Goal: Check status: Check status

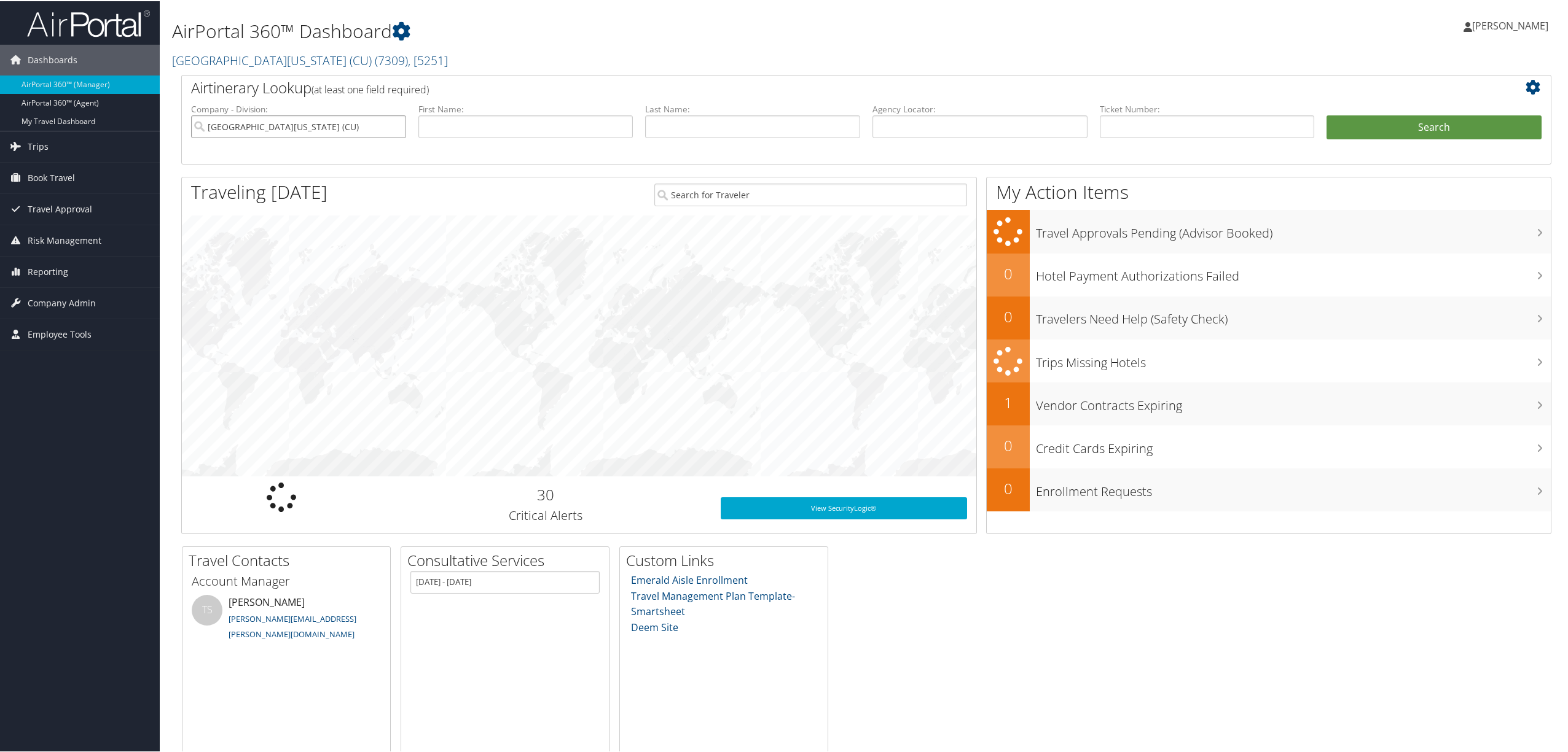
click at [349, 131] on input "[GEOGRAPHIC_DATA][US_STATE] (CU)" at bounding box center [298, 126] width 215 height 23
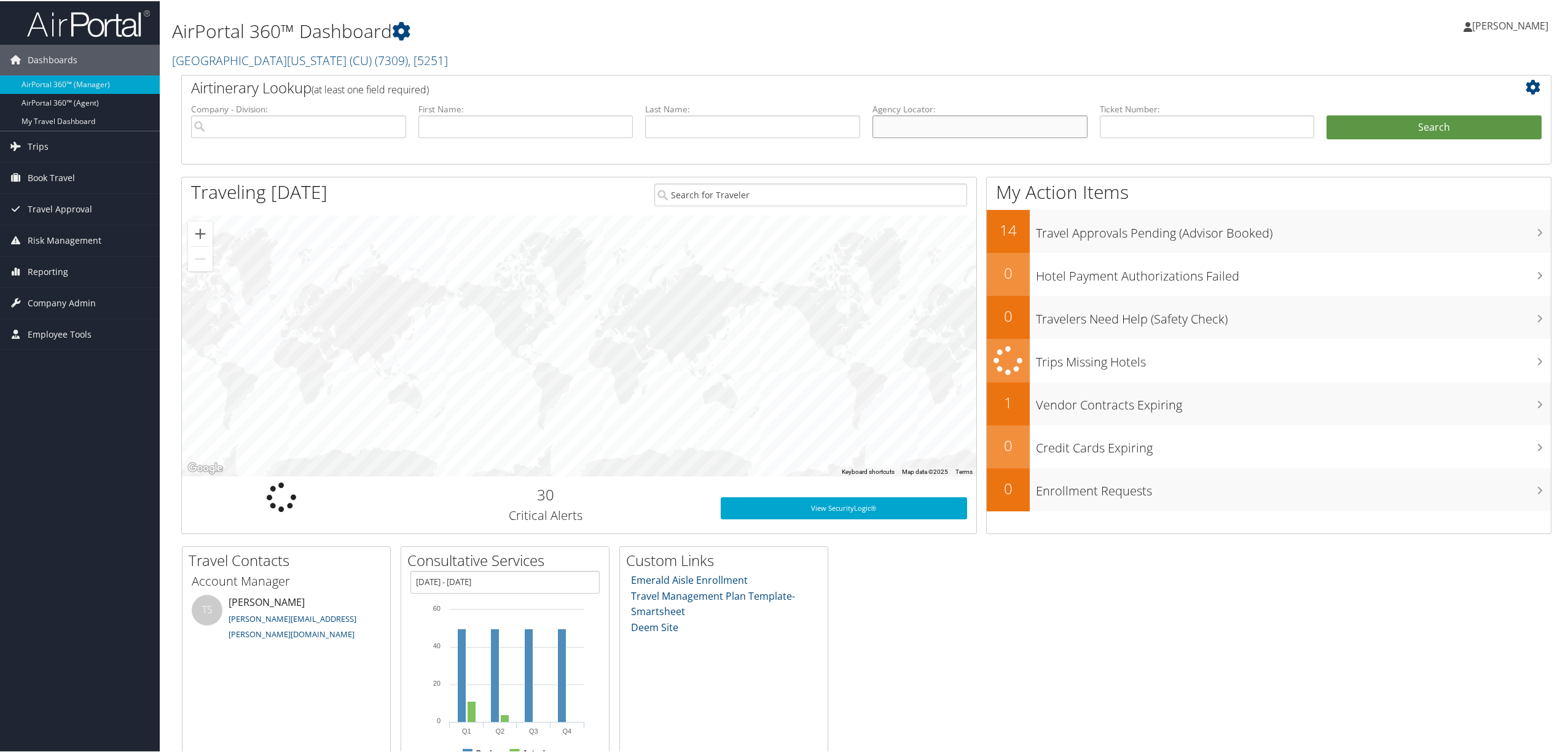
click at [999, 131] on input "text" at bounding box center [980, 126] width 215 height 23
paste input "DGKMD1"
type input "DGKMD1"
click at [1384, 119] on button "Search" at bounding box center [1434, 127] width 215 height 24
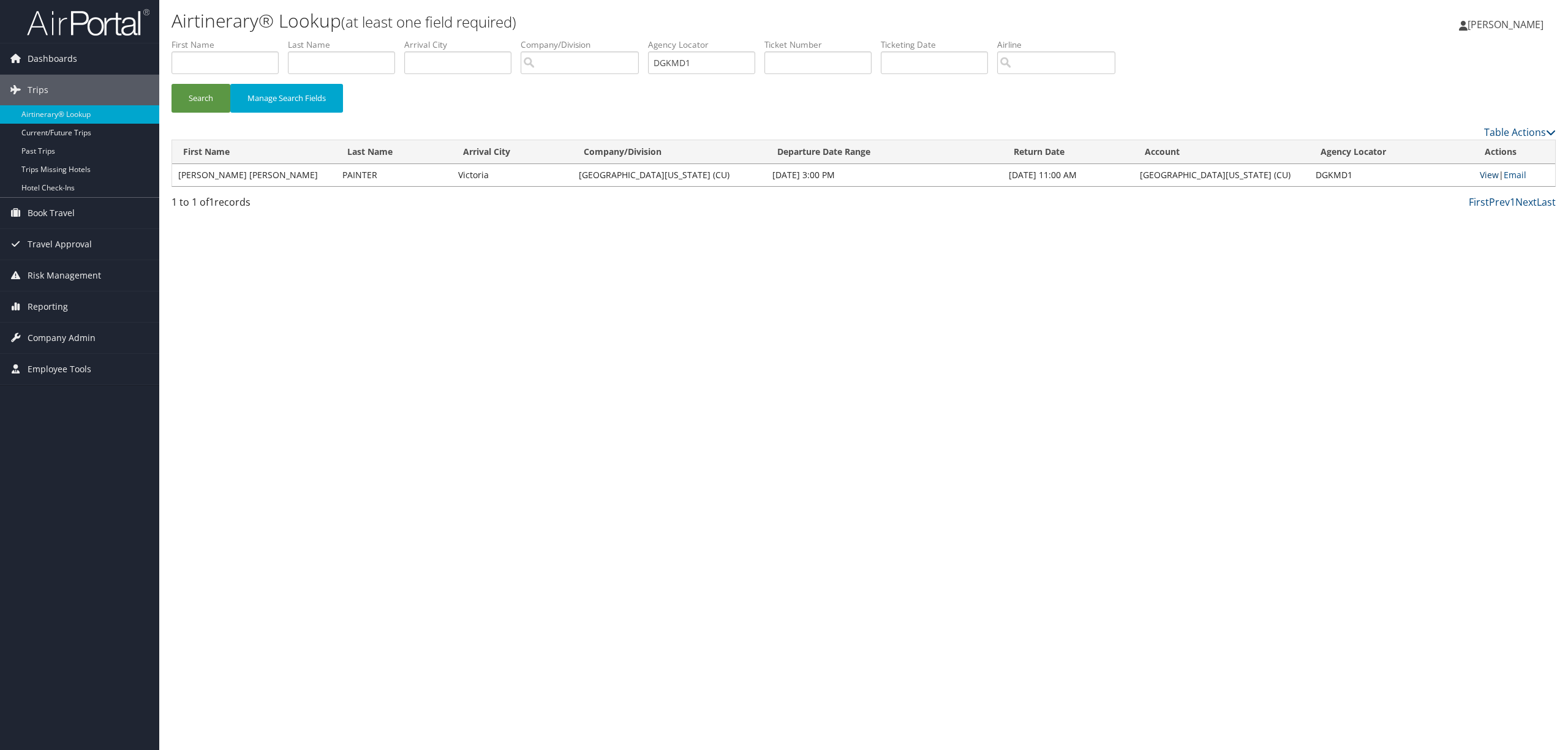
click at [1486, 172] on link "View" at bounding box center [1489, 174] width 19 height 11
drag, startPoint x: 707, startPoint y: 64, endPoint x: 652, endPoint y: 67, distance: 55.1
click at [652, 39] on ul "First Name Last Name Departure City Arrival City Company/Division Airport/City …" at bounding box center [863, 39] width 1384 height 0
paste input "DGKLLQ"
type input "DGKLLQ"
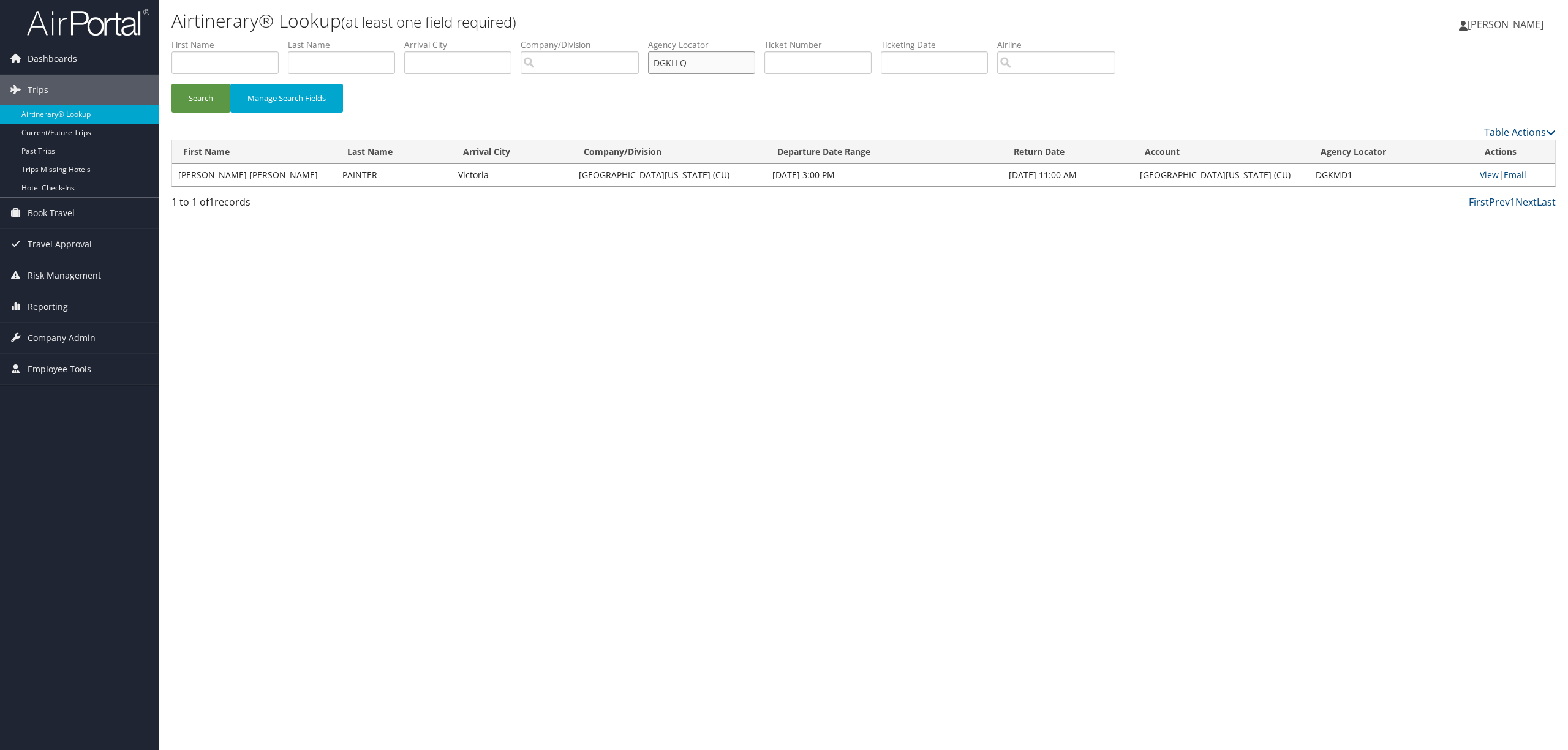
click at [172, 84] on button "Search" at bounding box center [201, 98] width 59 height 29
click at [1482, 173] on link "View" at bounding box center [1489, 174] width 19 height 11
